Goal: Task Accomplishment & Management: Use online tool/utility

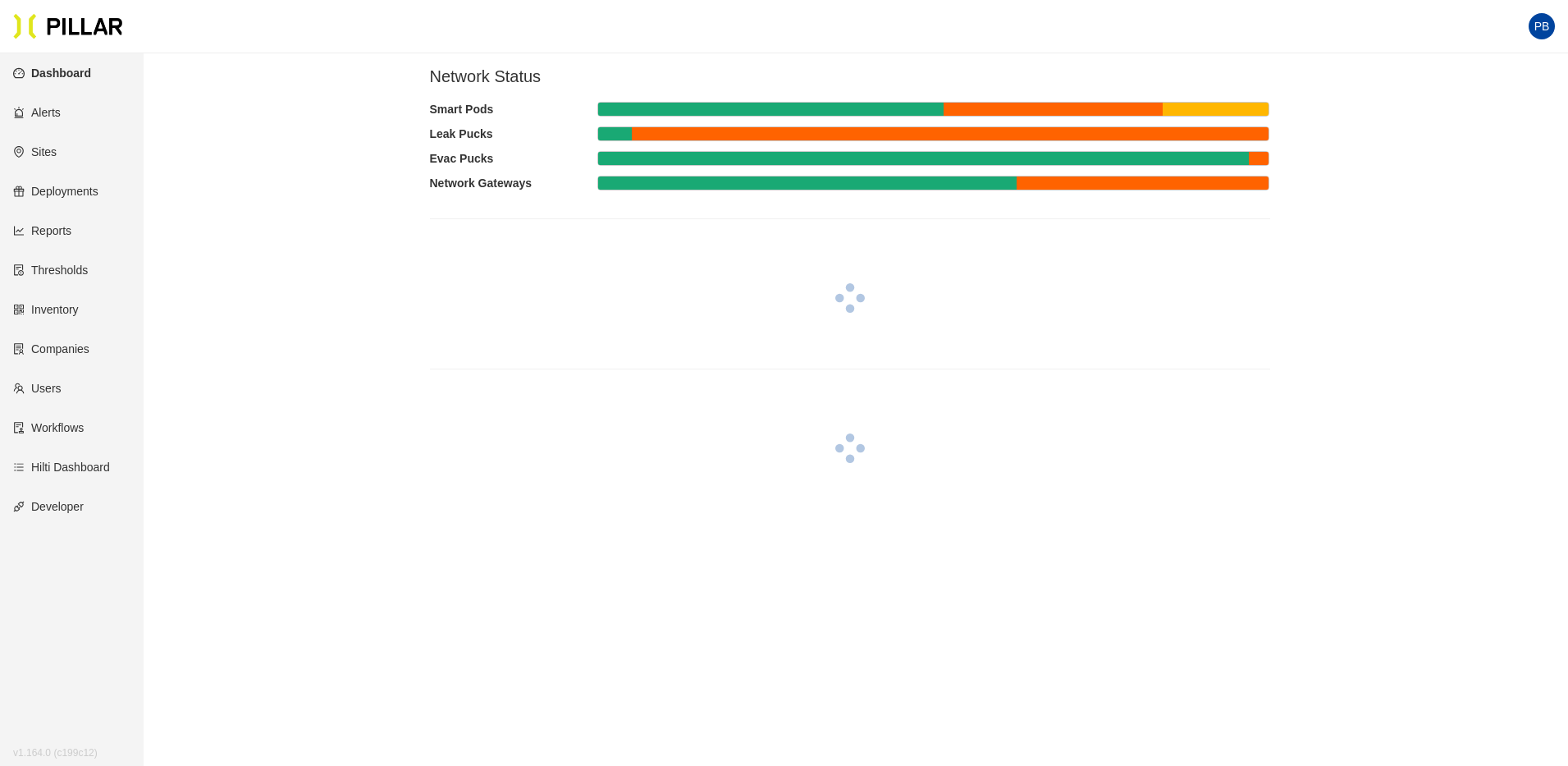
click at [48, 159] on link "Sites" at bounding box center [34, 151] width 44 height 13
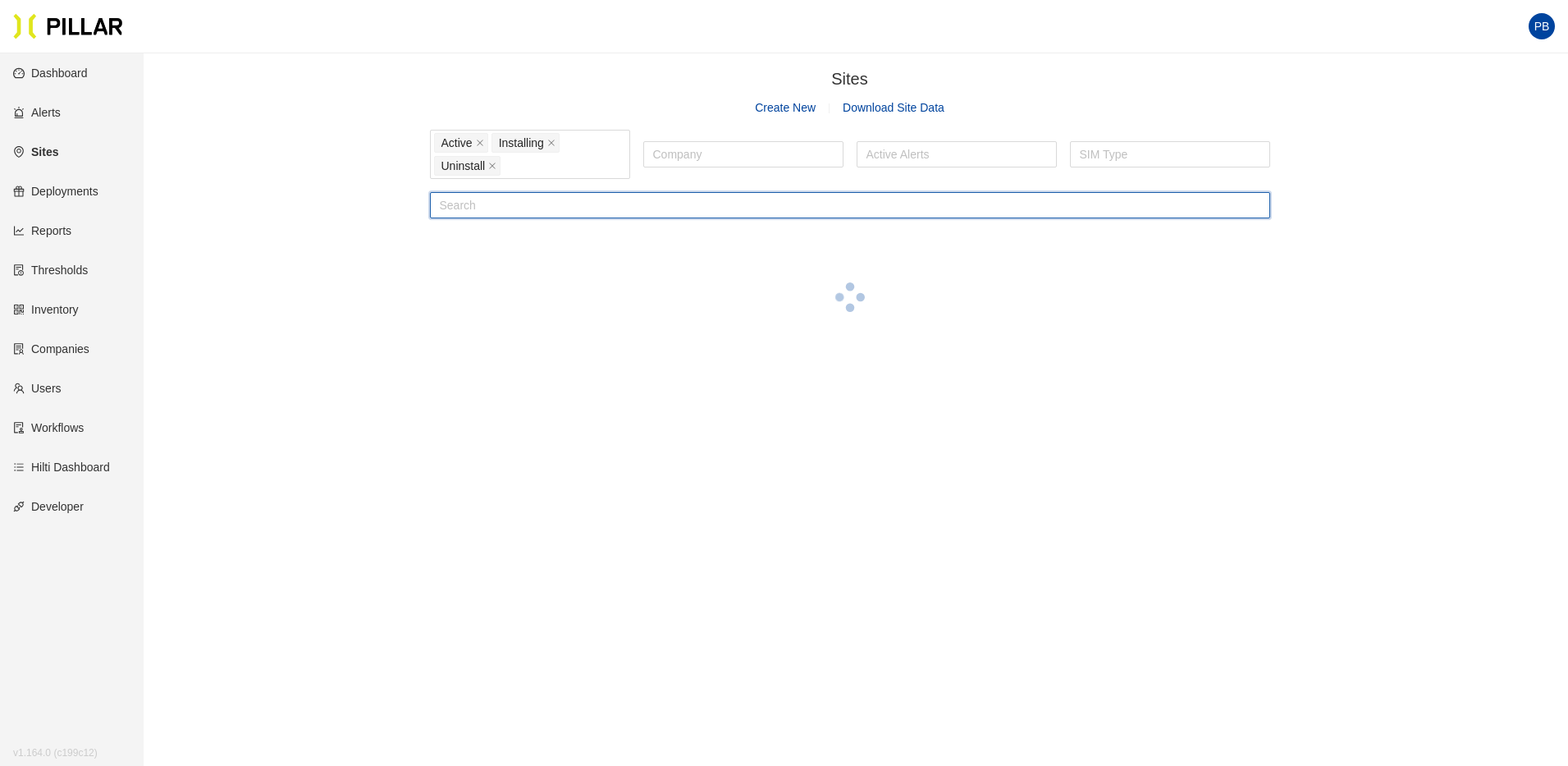
click at [533, 208] on input "text" at bounding box center [849, 205] width 840 height 26
type input "d"
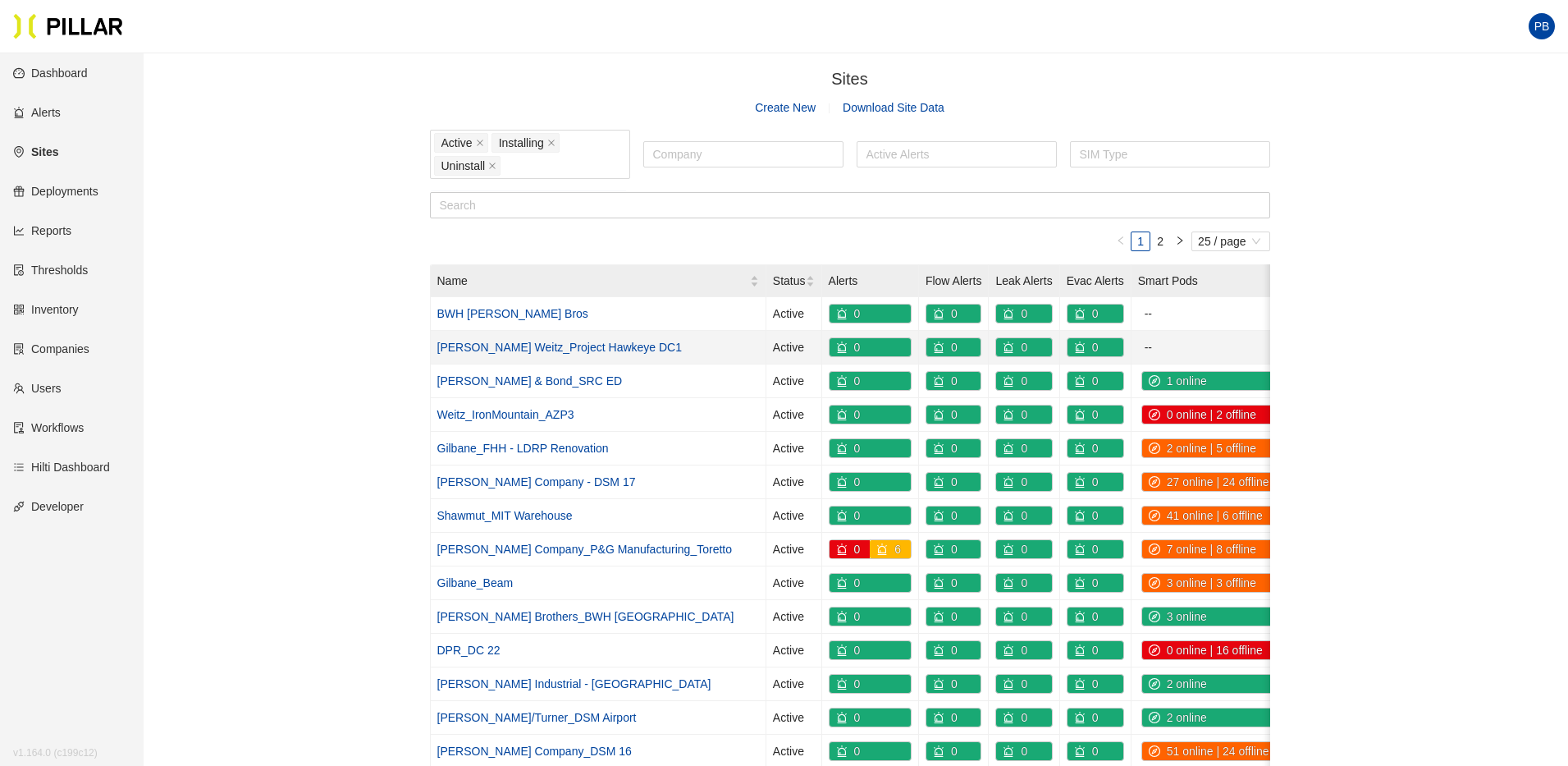
click at [567, 346] on link "[PERSON_NAME] Weitz_Project Hawkeye DC1" at bounding box center [559, 347] width 246 height 13
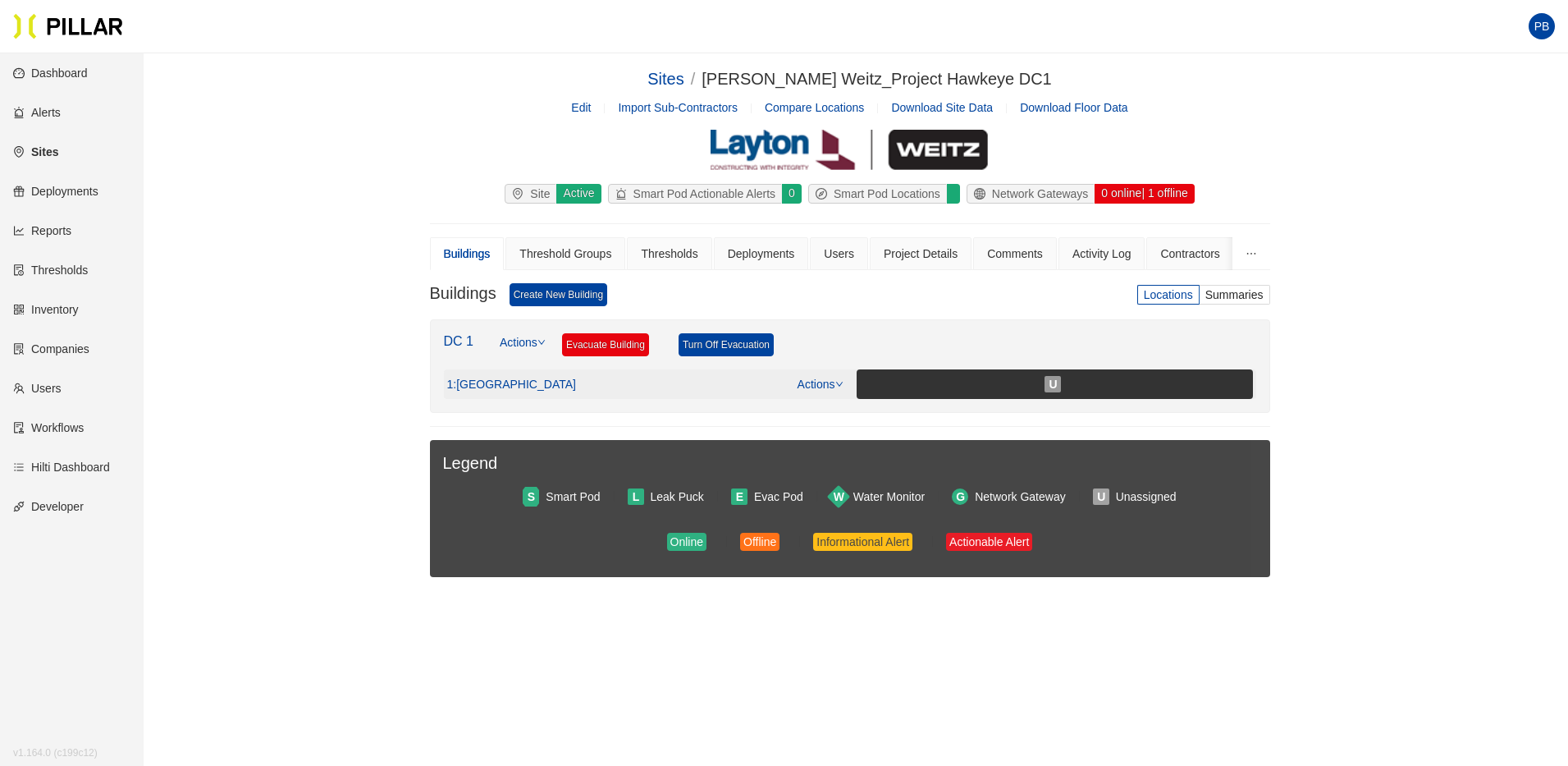
click at [836, 380] on icon "down" at bounding box center [839, 383] width 8 height 8
click at [836, 411] on link "View/Edit Floor Plan" at bounding box center [853, 411] width 103 height 18
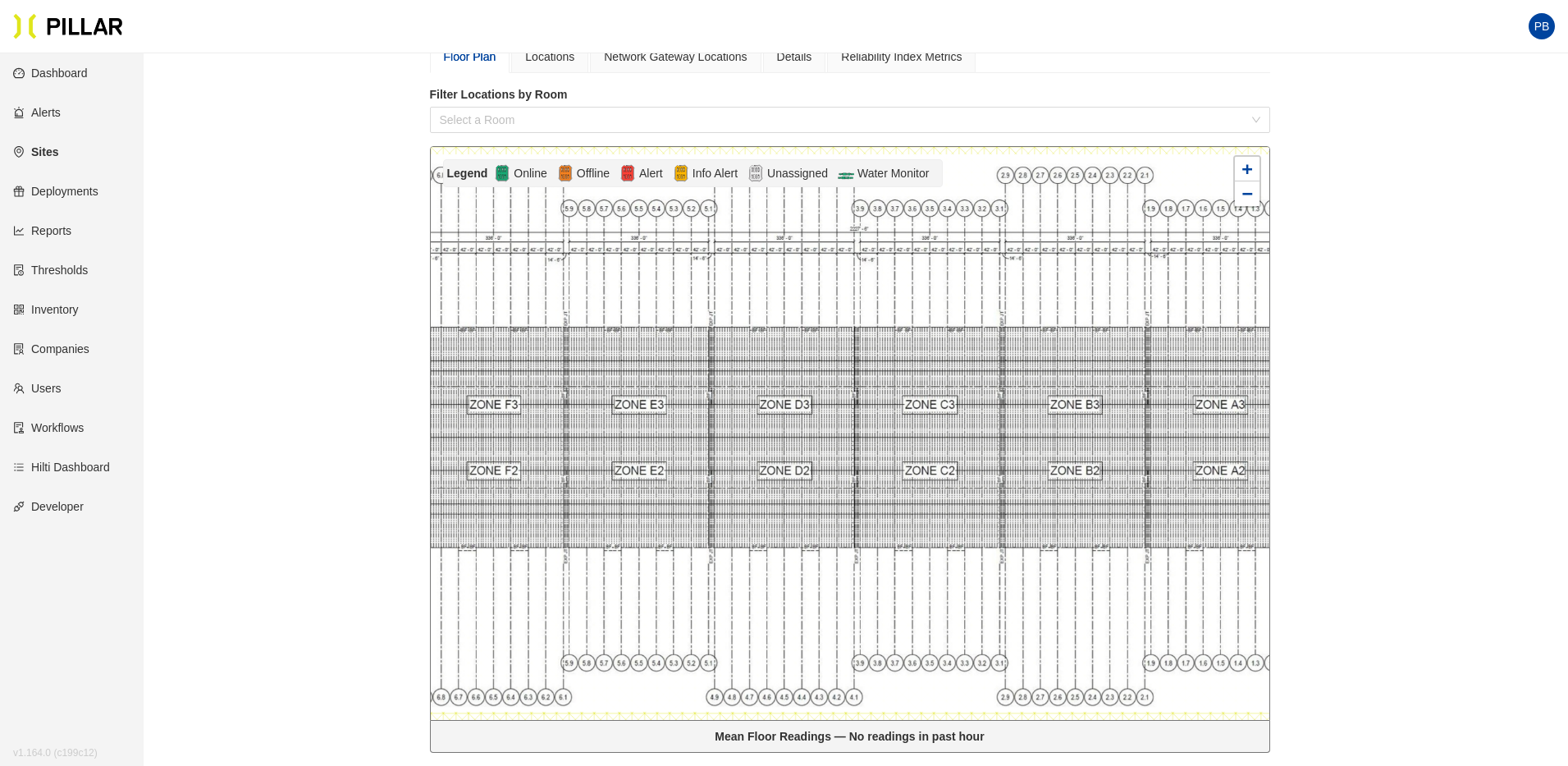
scroll to position [221, 0]
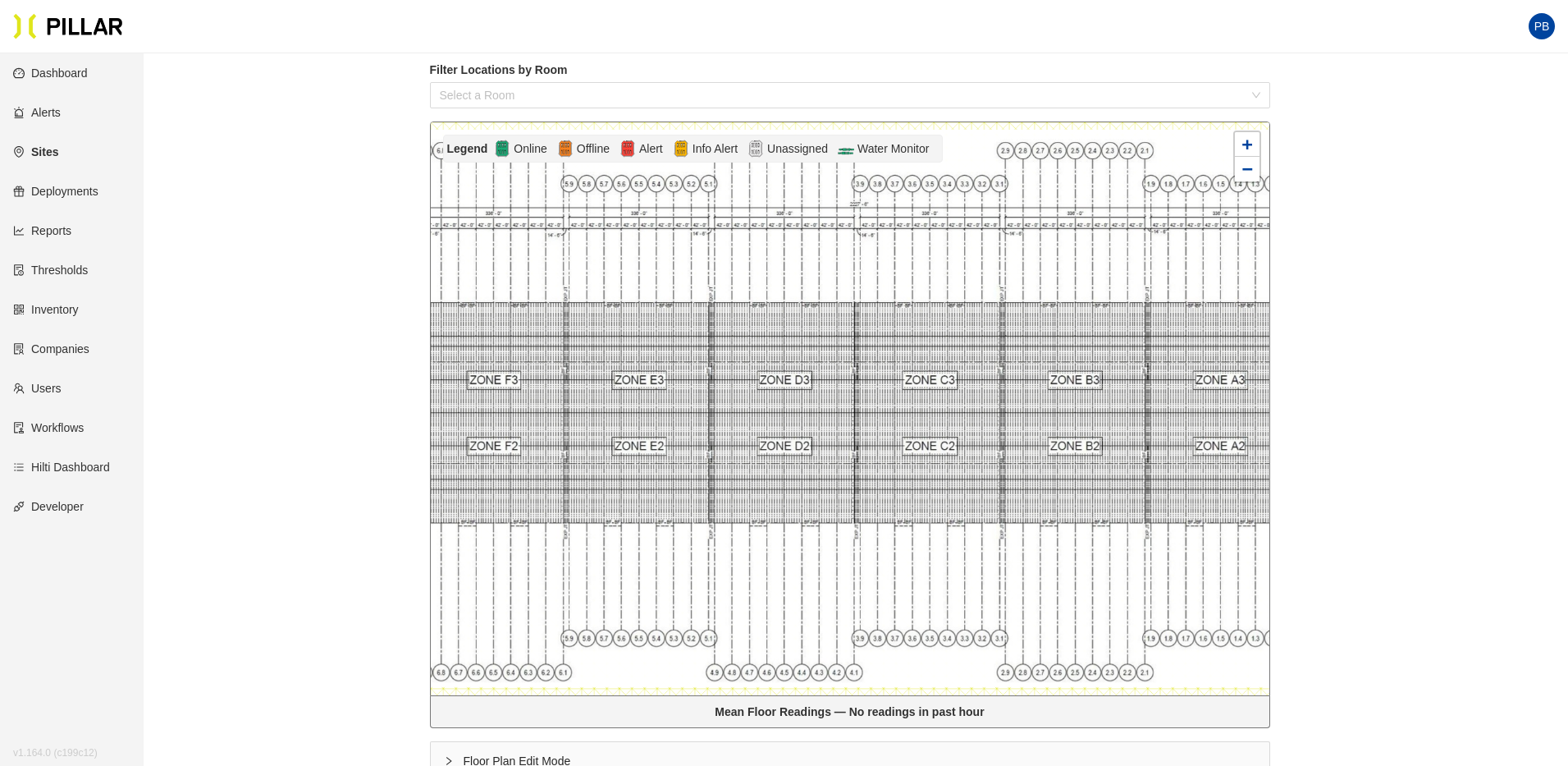
click at [54, 151] on link "Sites" at bounding box center [35, 151] width 45 height 13
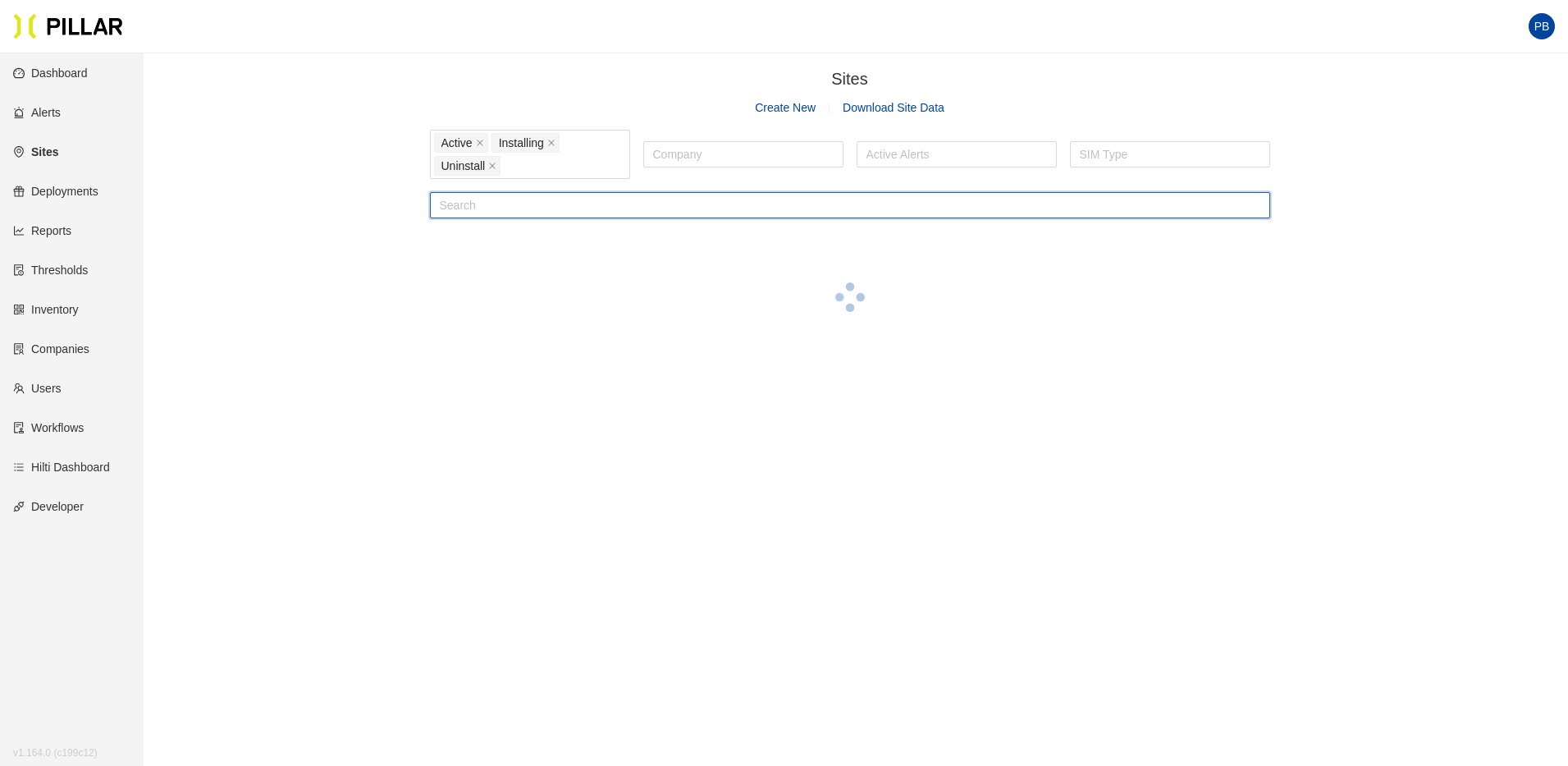
click at [540, 209] on input "text" at bounding box center [849, 205] width 840 height 26
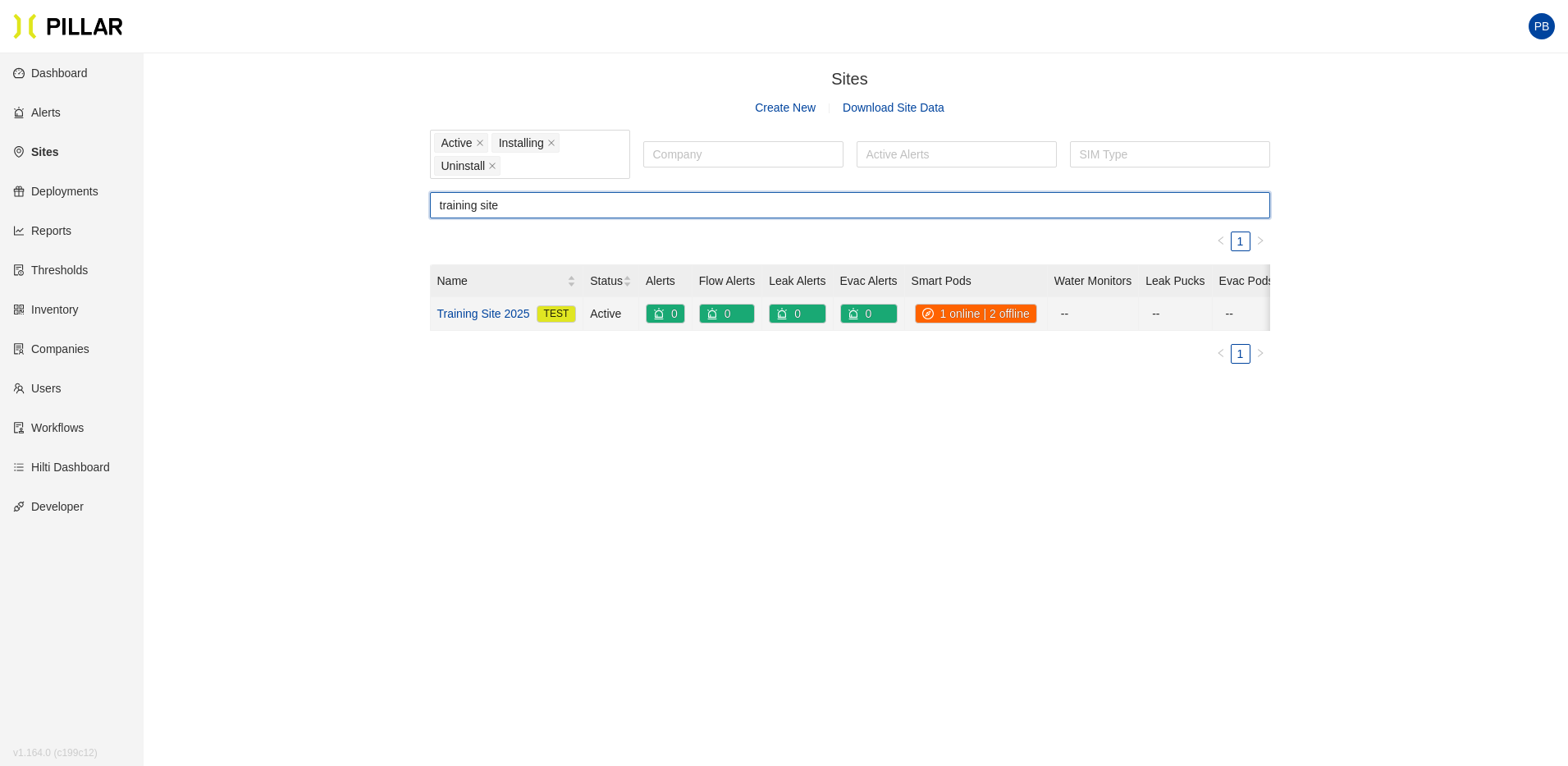
type input "training site"
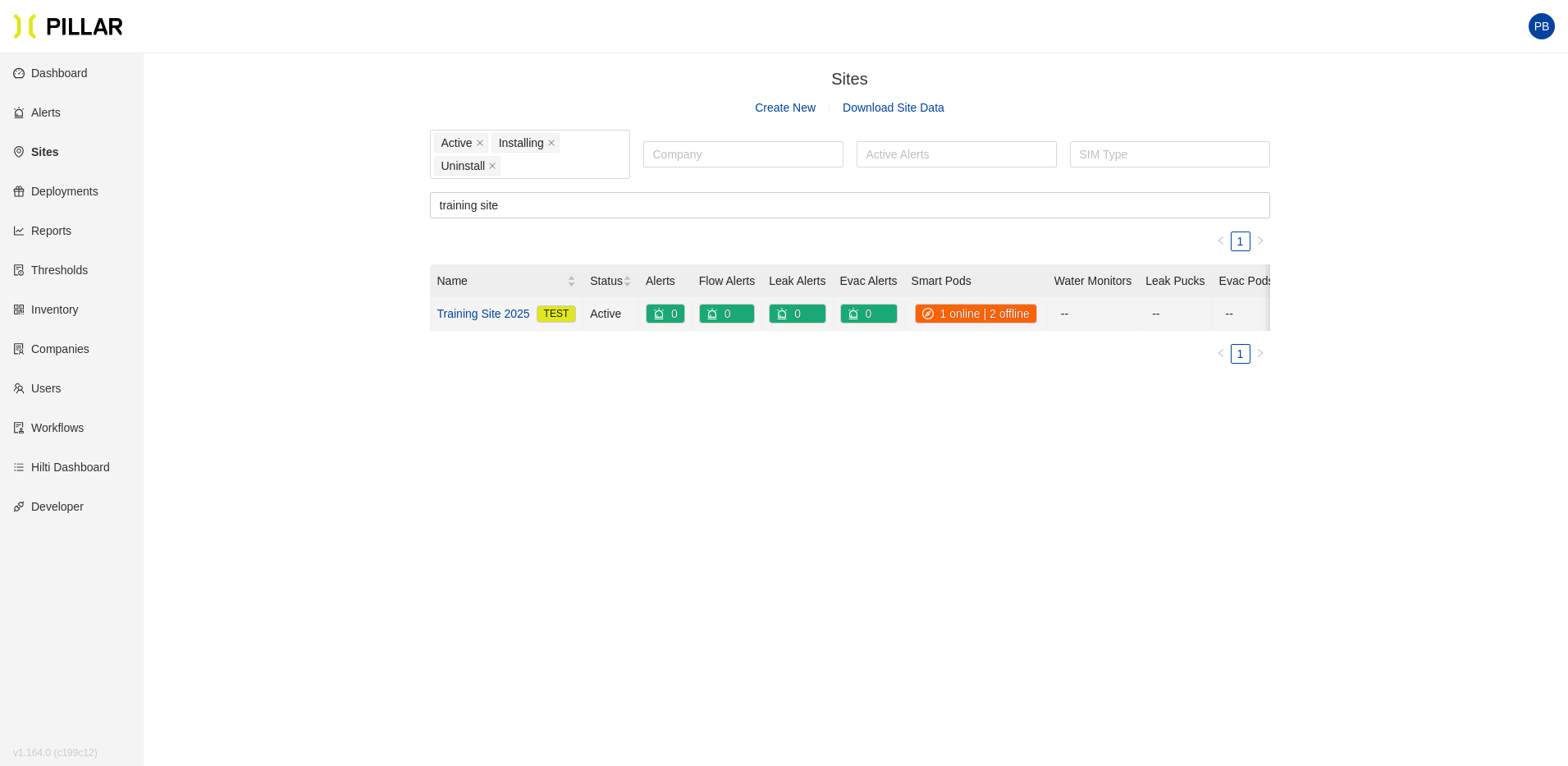
click at [479, 320] on link "Training Site 2025" at bounding box center [483, 314] width 92 height 18
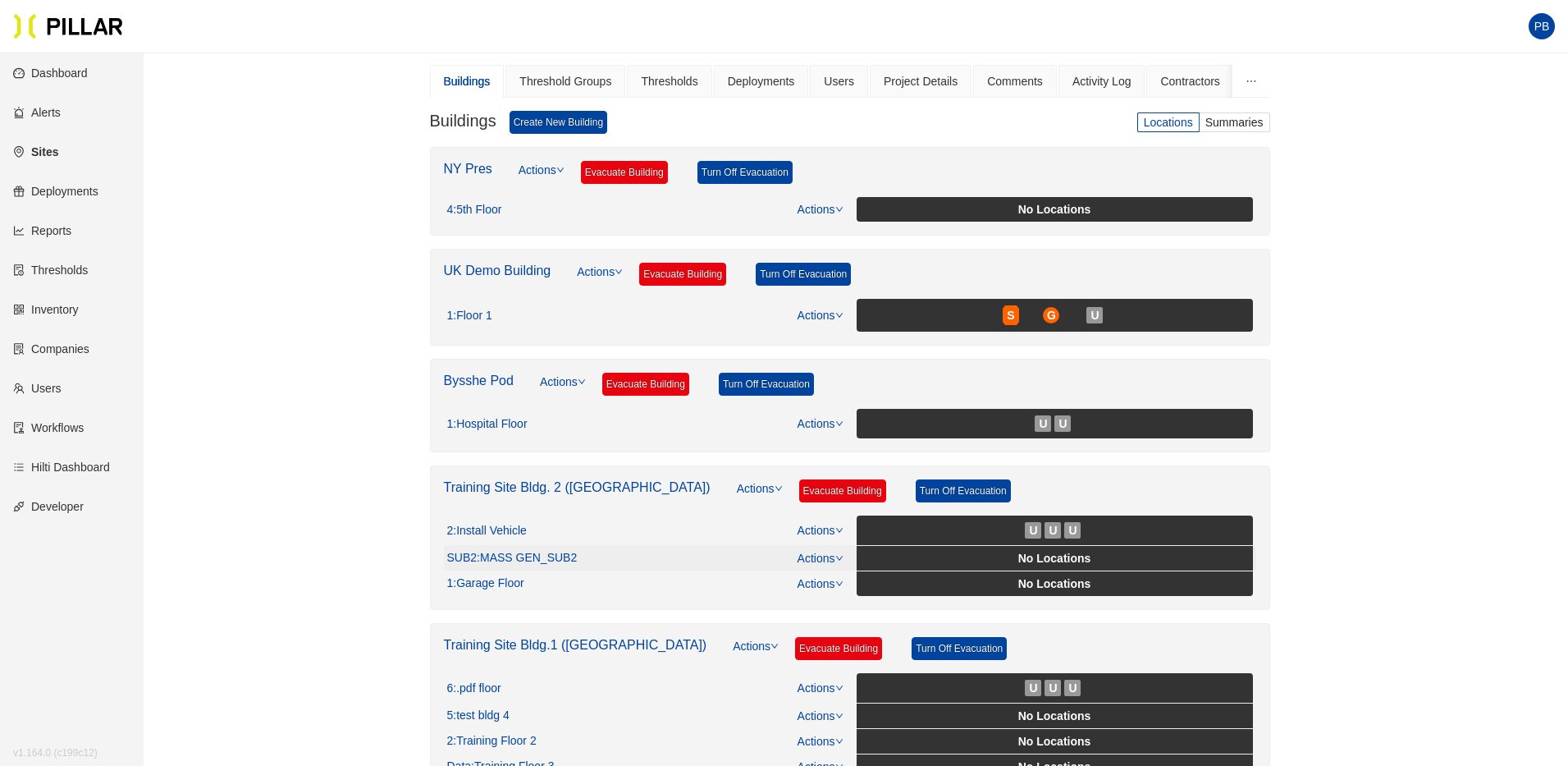
scroll to position [174, 0]
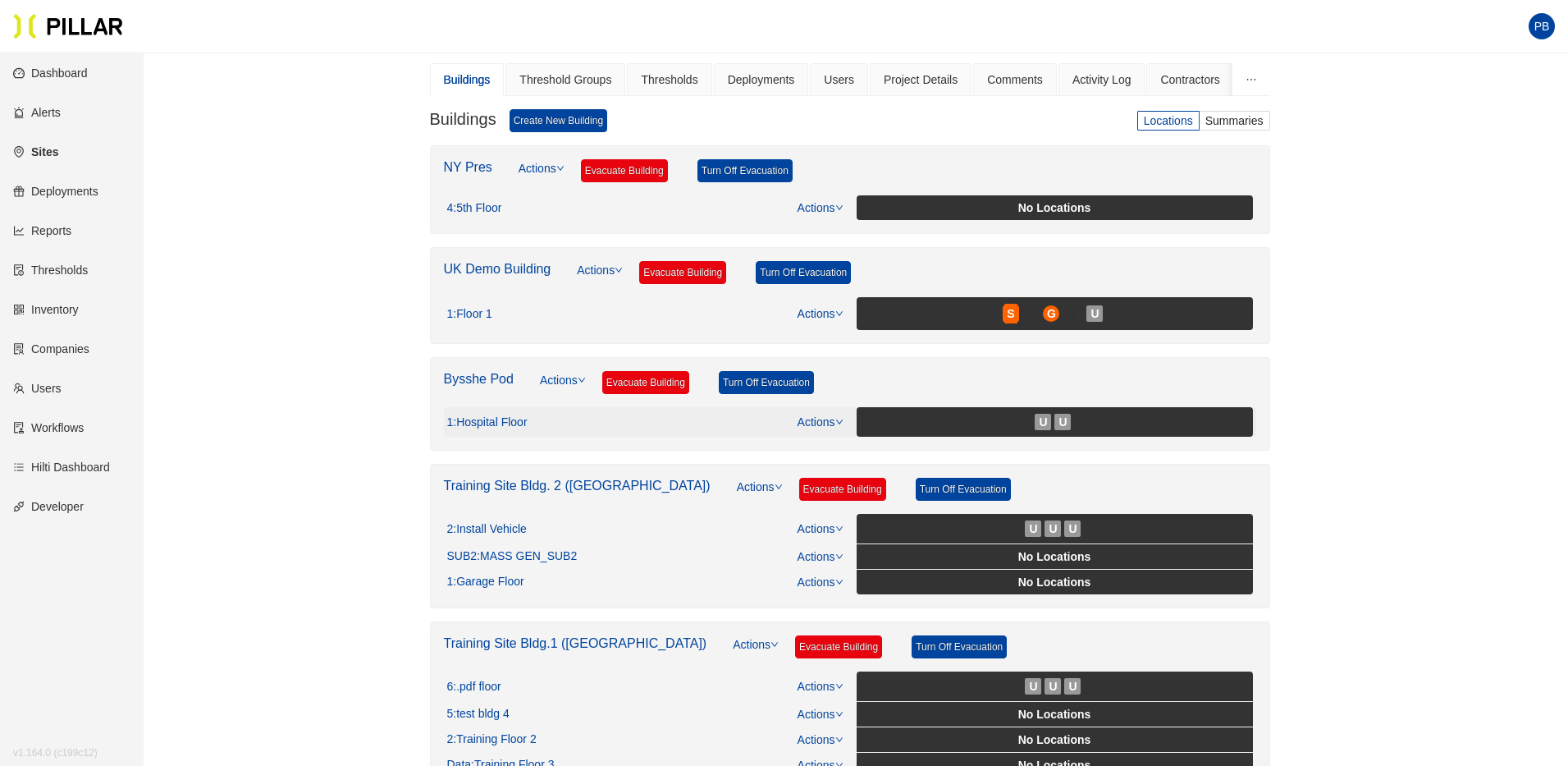
click at [842, 420] on icon "down" at bounding box center [838, 422] width 6 height 5
click at [841, 418] on icon "down" at bounding box center [839, 422] width 8 height 8
click at [840, 439] on link "View/Edit Floor Plan" at bounding box center [853, 448] width 103 height 18
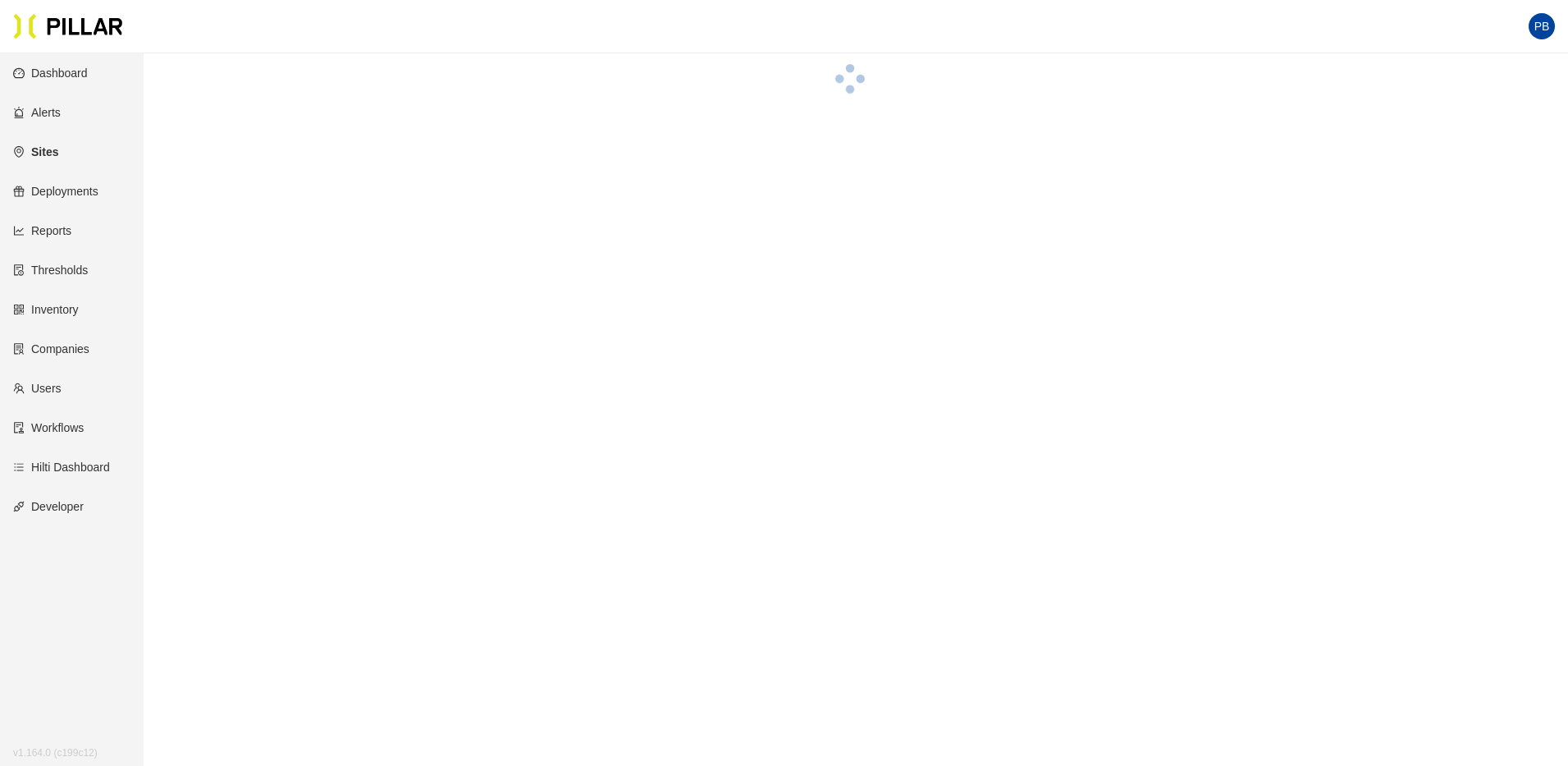
scroll to position [174, 0]
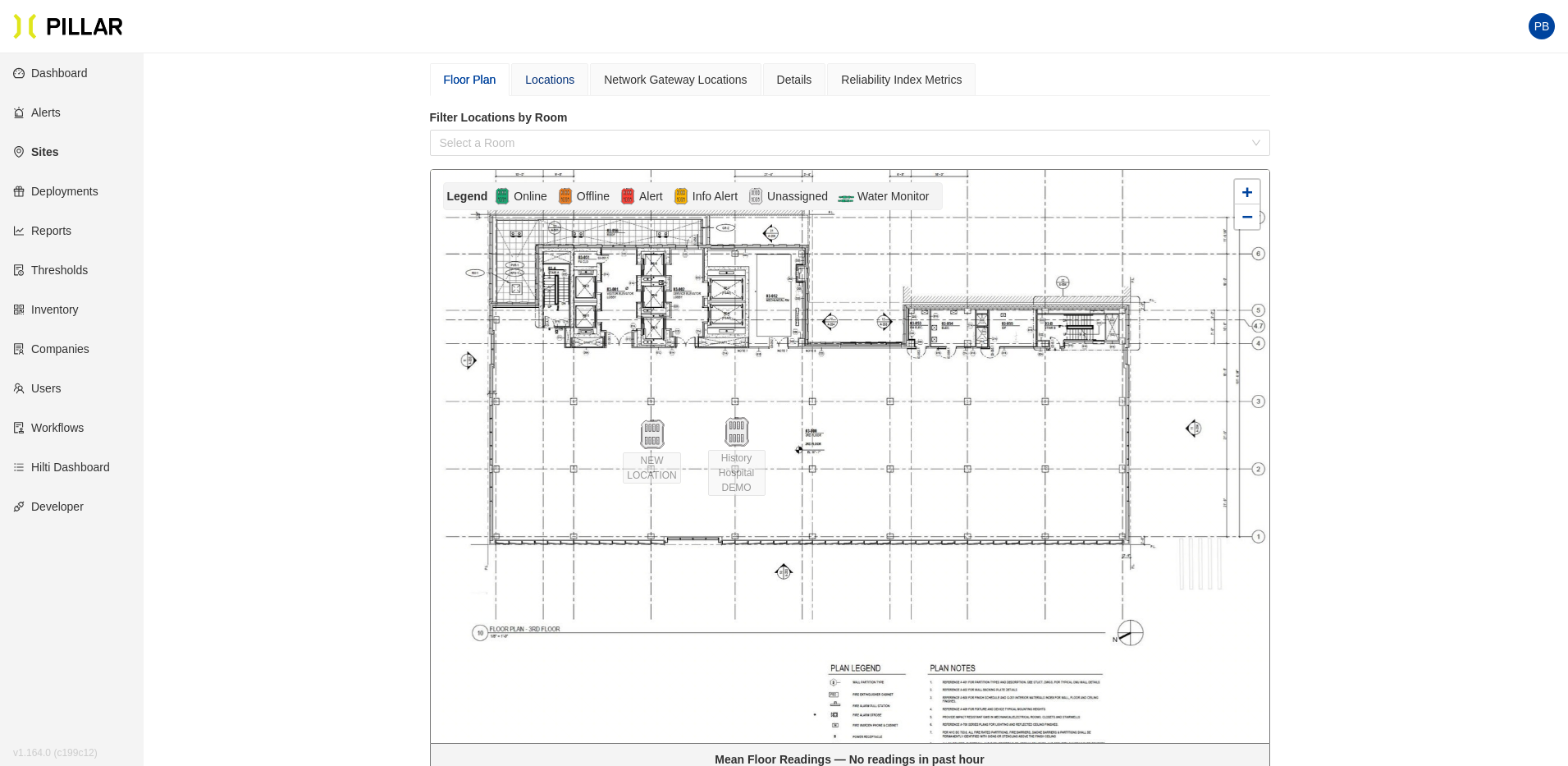
click at [544, 77] on div "Locations" at bounding box center [549, 80] width 49 height 18
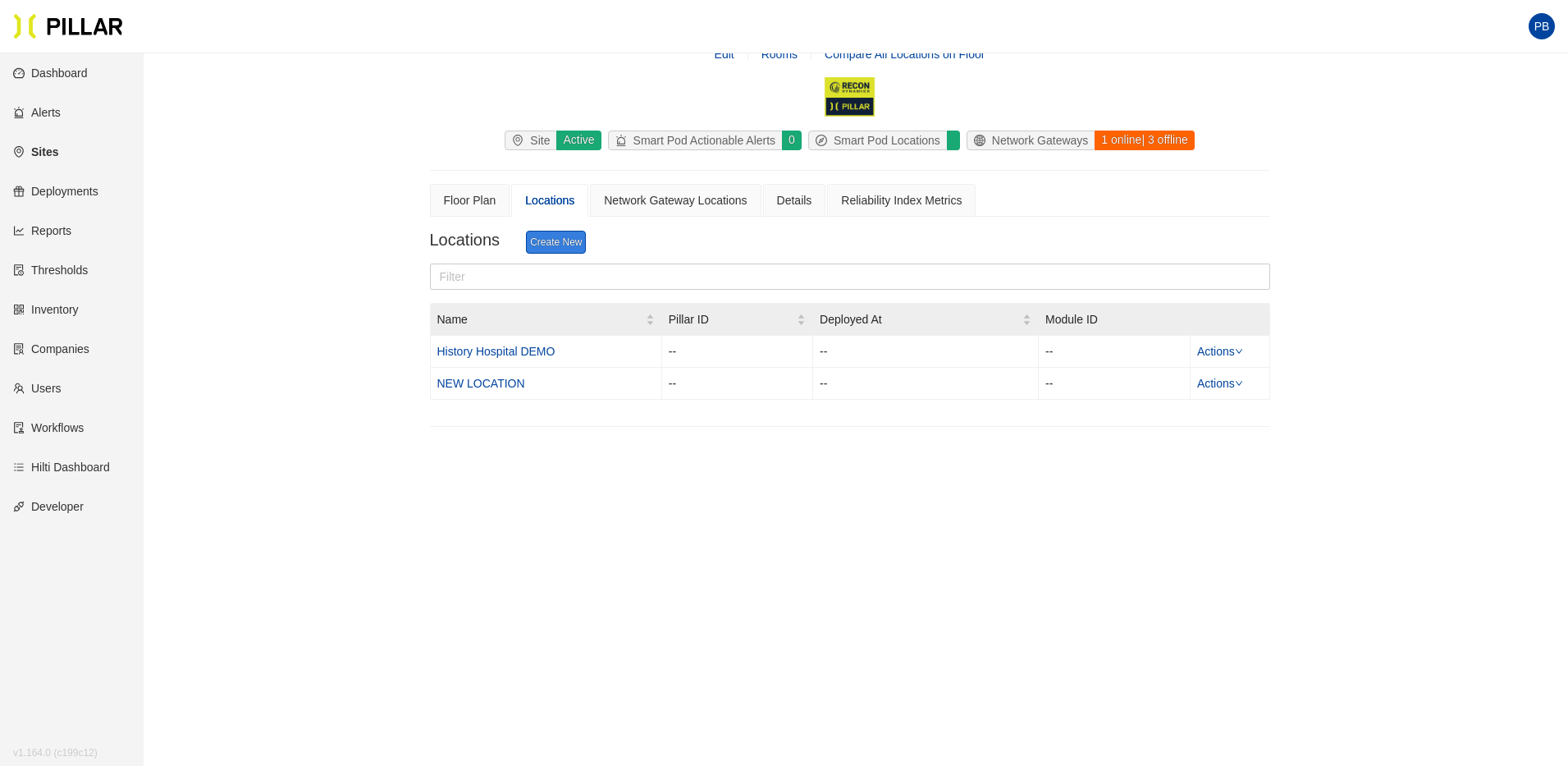
click at [559, 242] on link "Create New" at bounding box center [556, 241] width 60 height 23
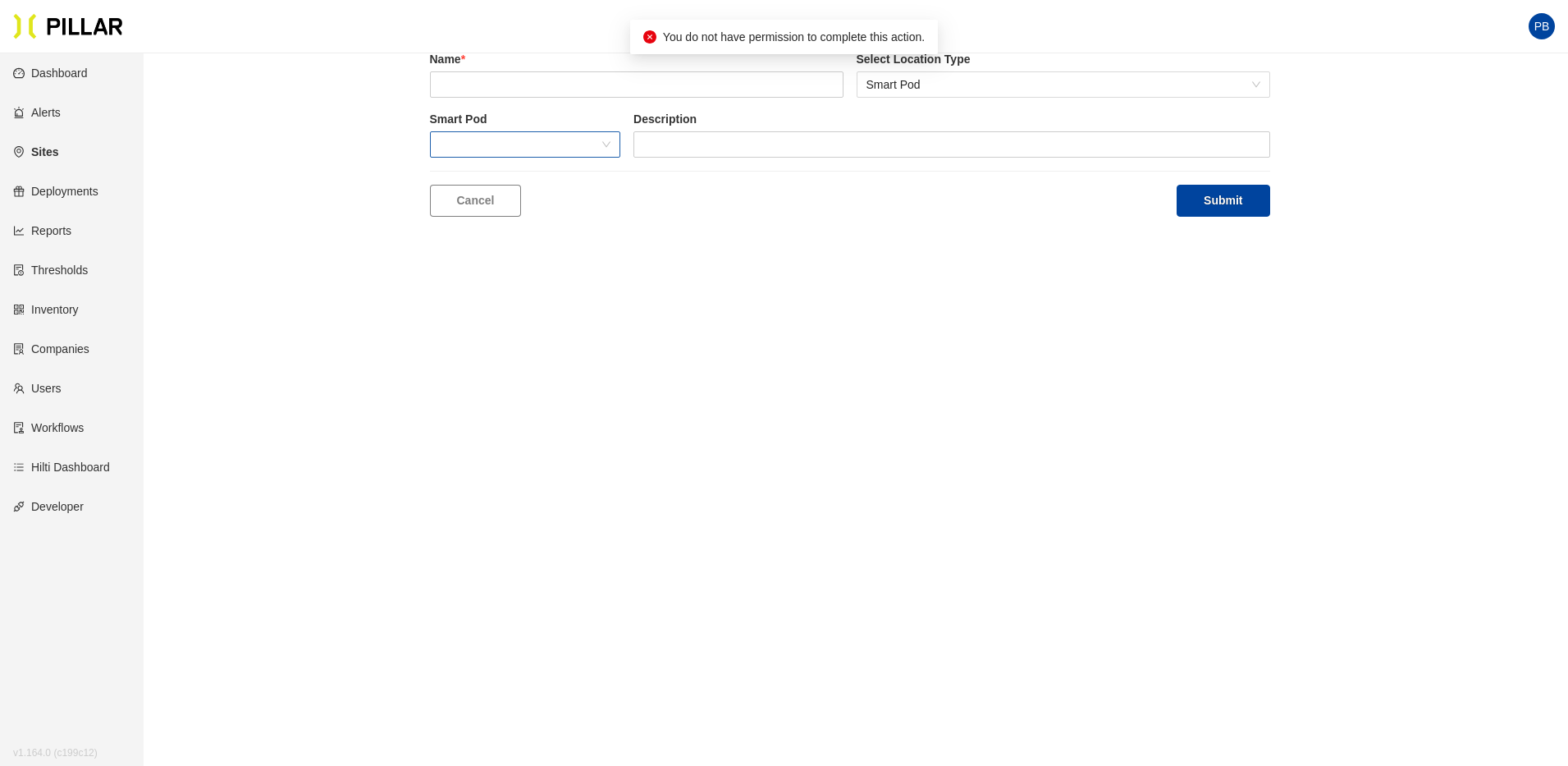
click at [605, 145] on span at bounding box center [525, 144] width 171 height 24
click at [336, 180] on div "Create Location Name * Select Location Type Smart Pod Smart Pod Description Can…" at bounding box center [849, 114] width 1331 height 204
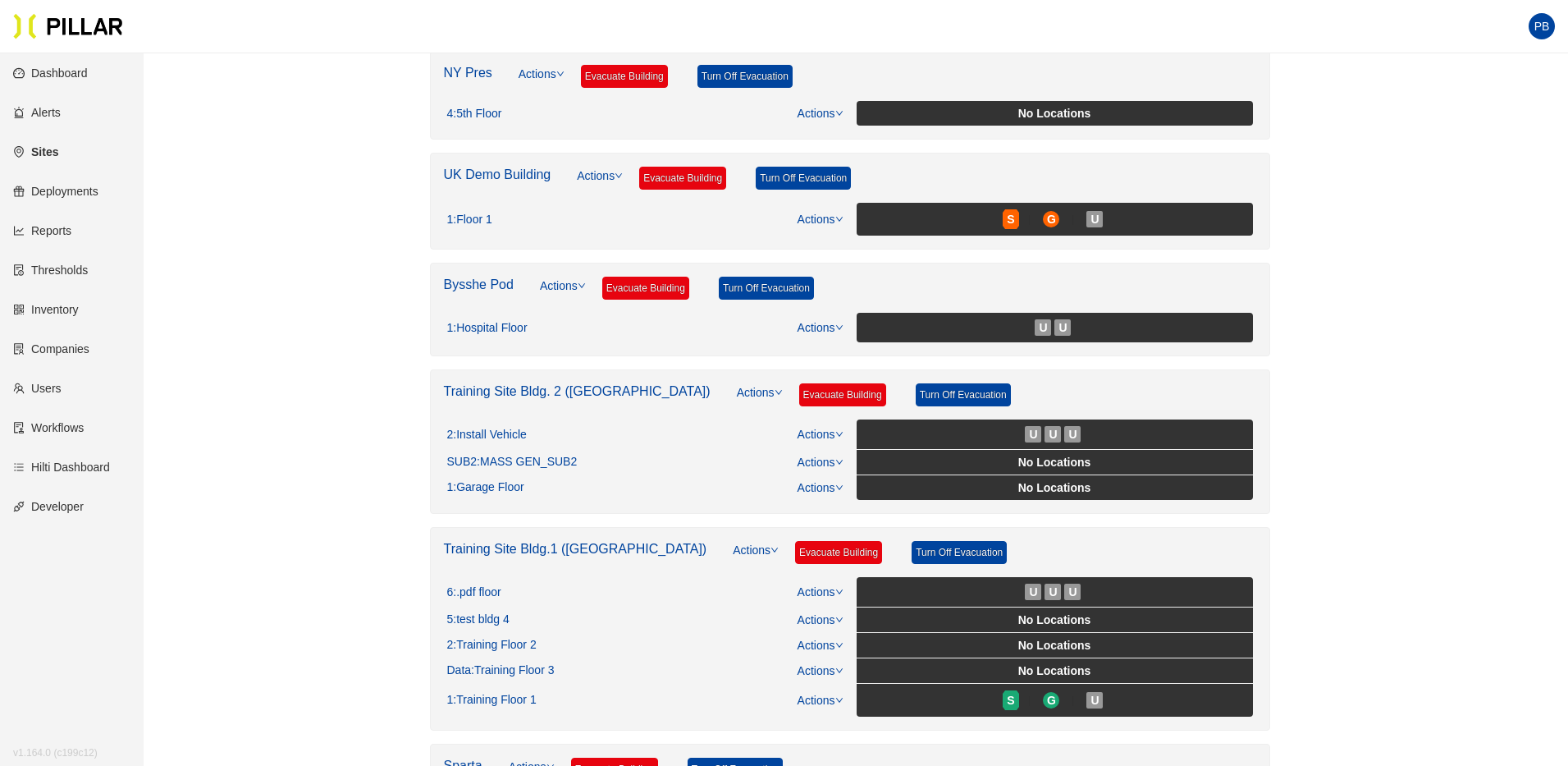
scroll to position [263, 0]
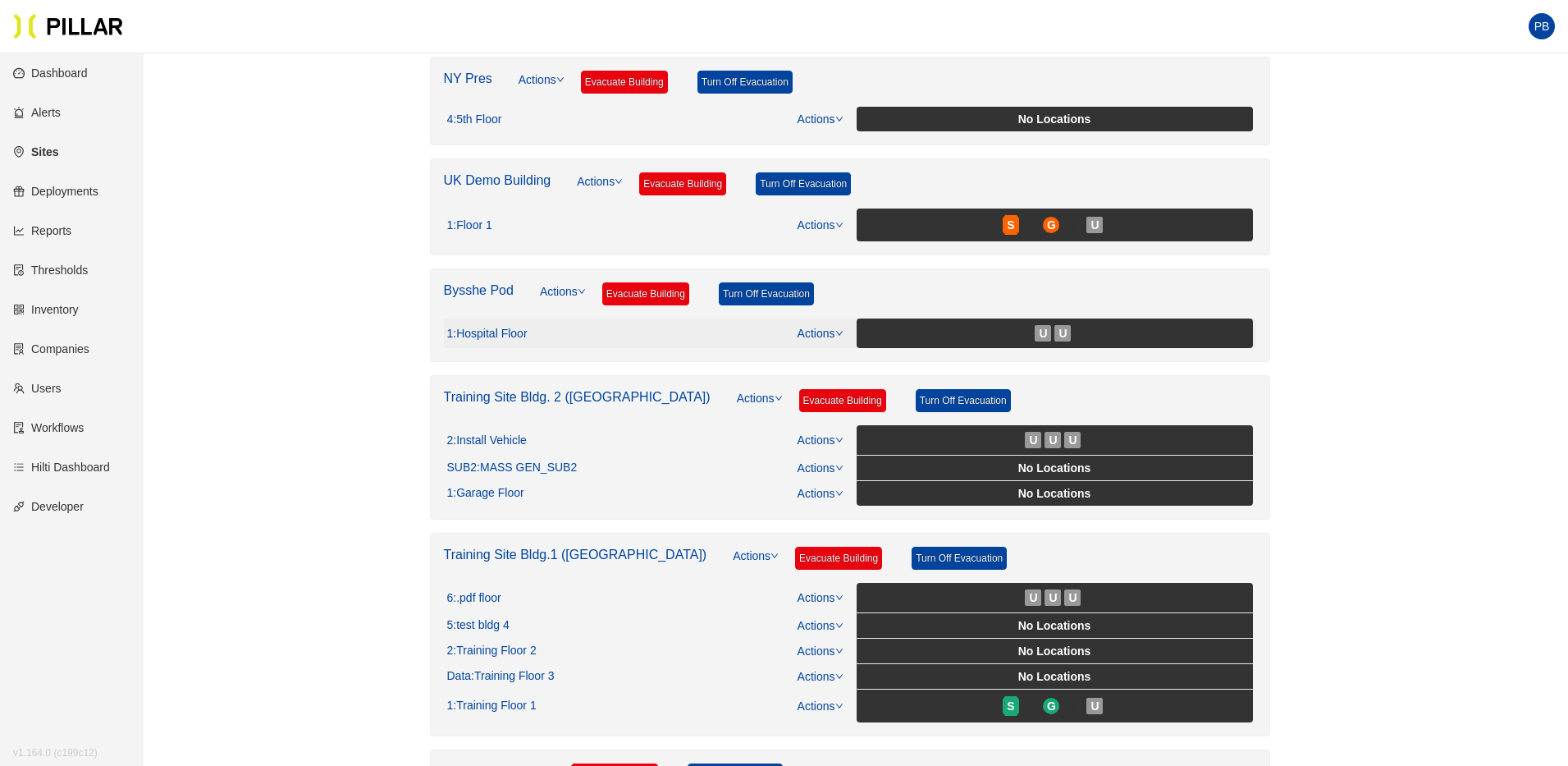
click at [836, 332] on icon "down" at bounding box center [839, 333] width 8 height 8
click at [840, 359] on link "View/Edit Floor Plan" at bounding box center [853, 360] width 103 height 18
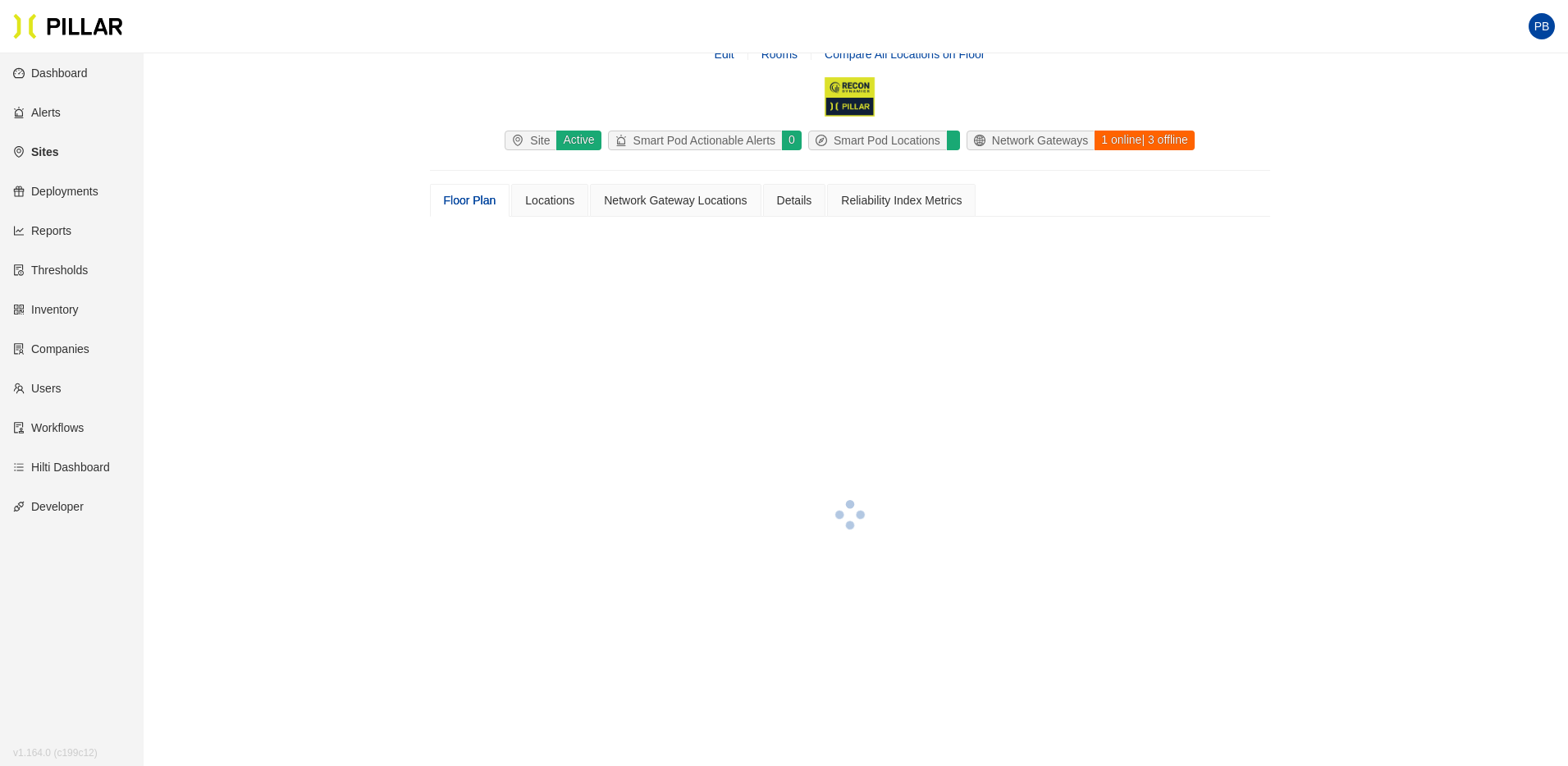
scroll to position [263, 0]
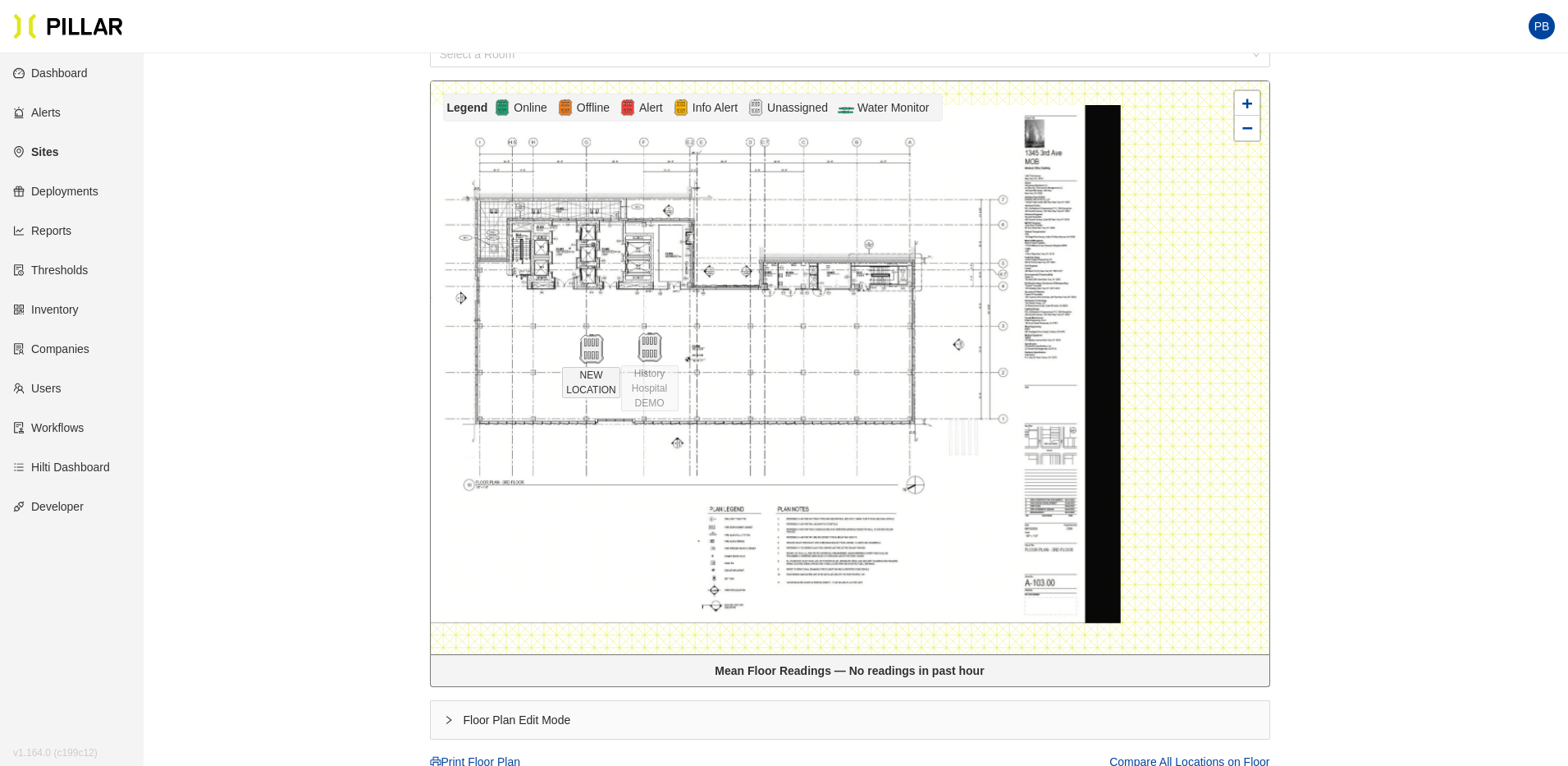
click at [586, 378] on span "NEW LOCATION" at bounding box center [590, 383] width 57 height 31
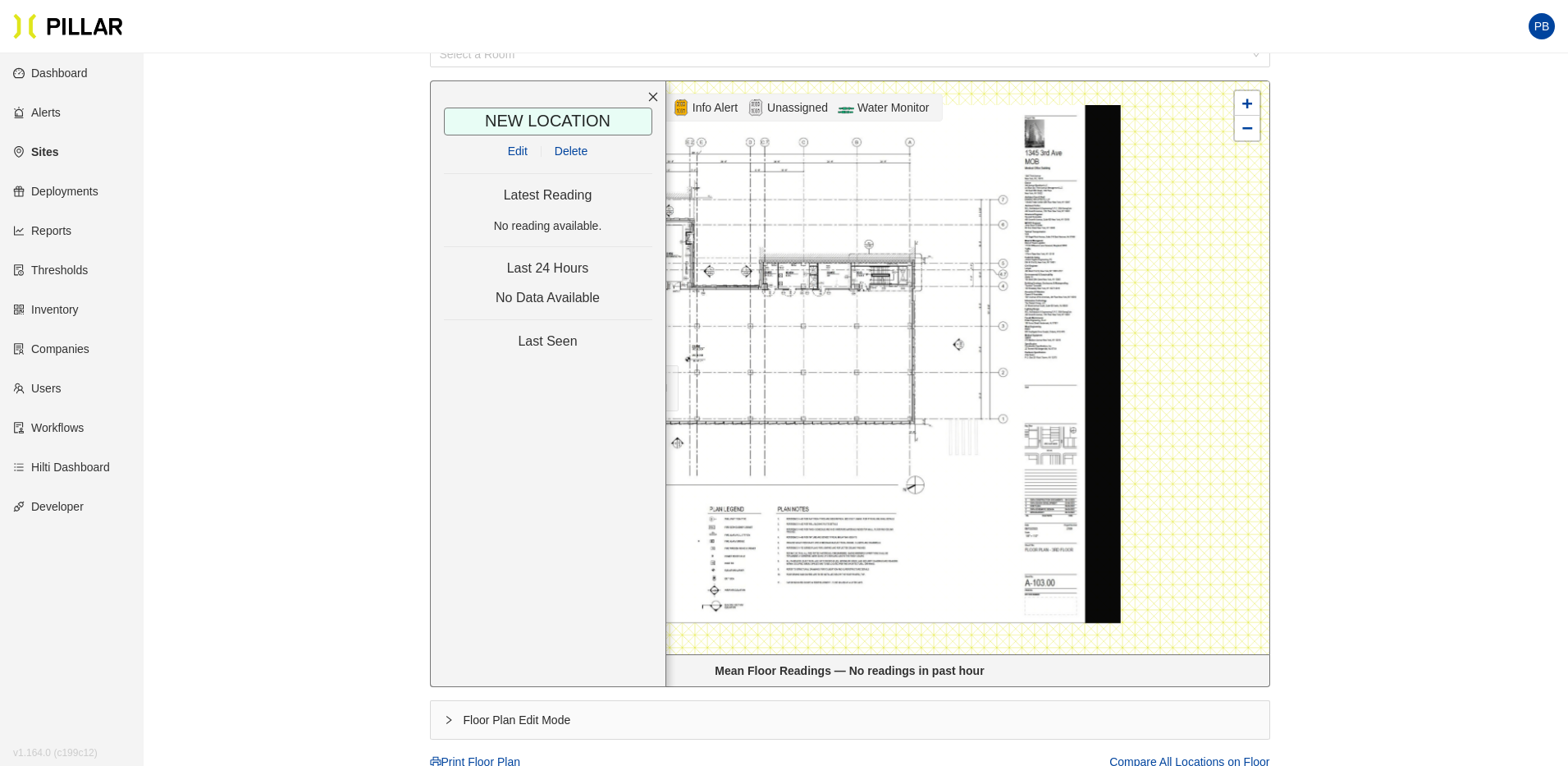
click at [515, 150] on link "Edit" at bounding box center [518, 150] width 20 height 13
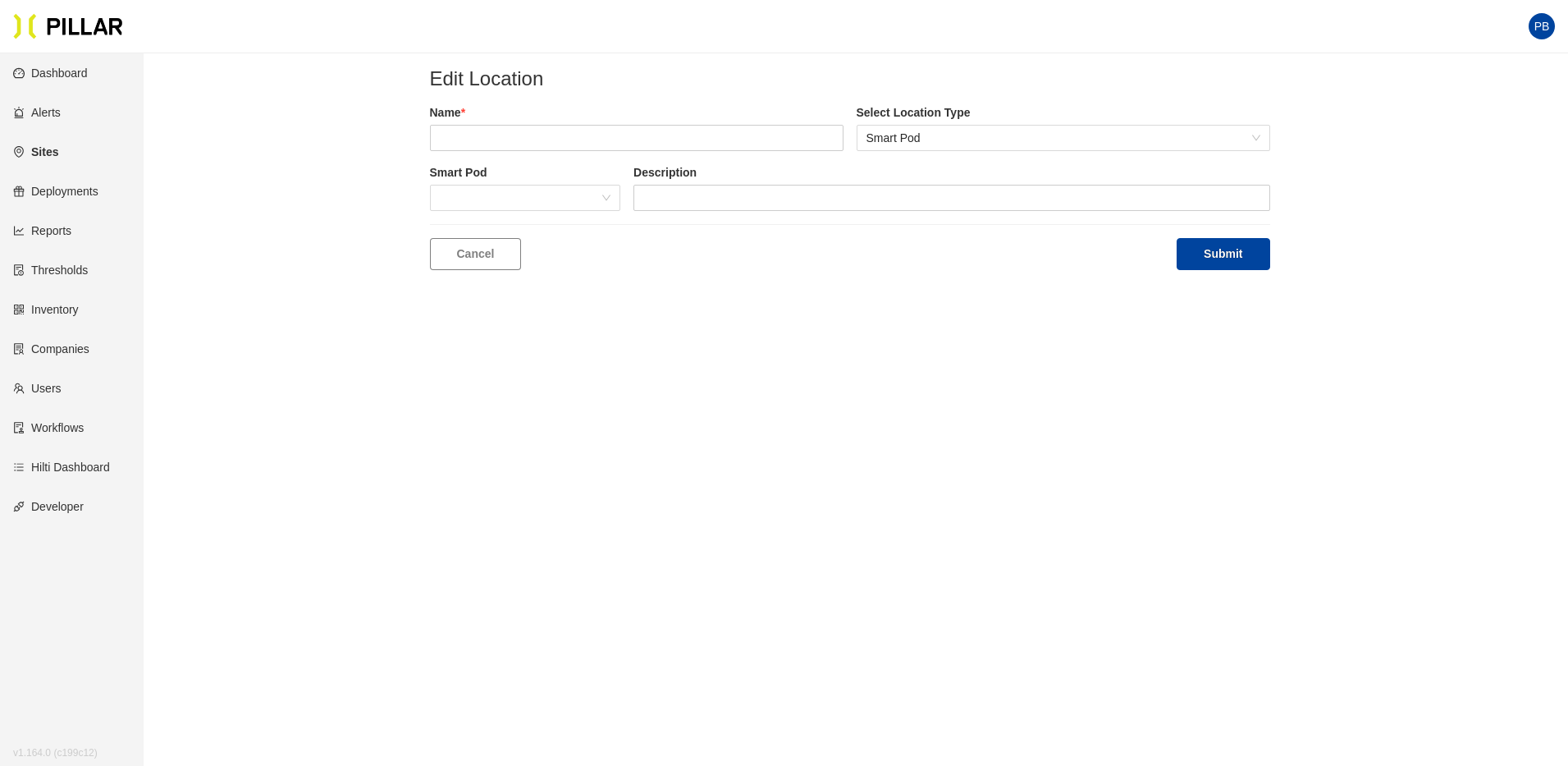
scroll to position [53, 0]
